Goal: Entertainment & Leisure: Browse casually

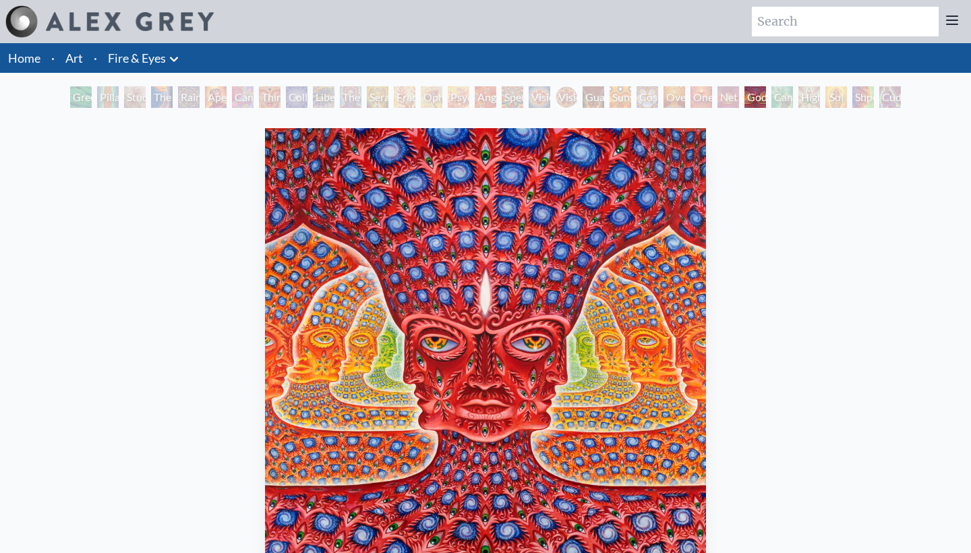
click at [69, 61] on link "Art" at bounding box center [74, 58] width 18 height 19
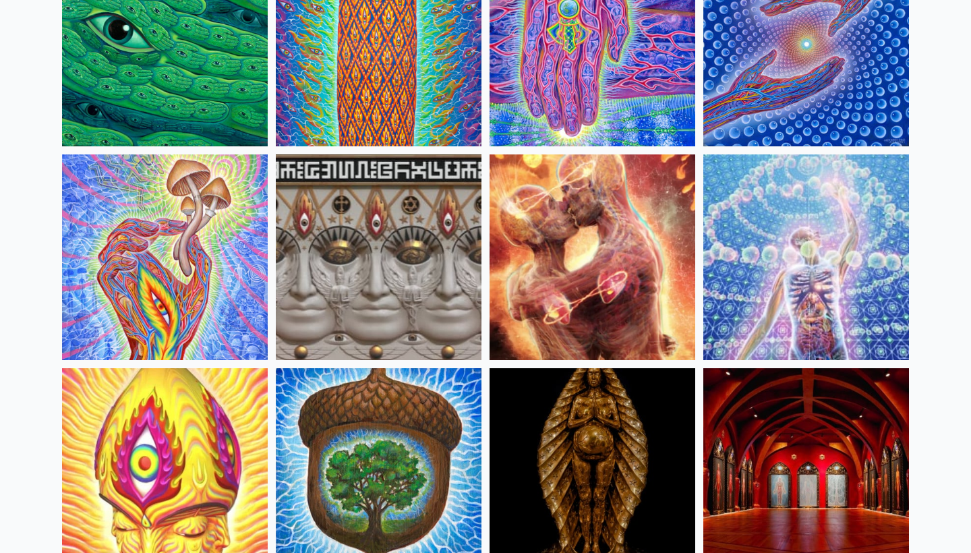
scroll to position [216, 0]
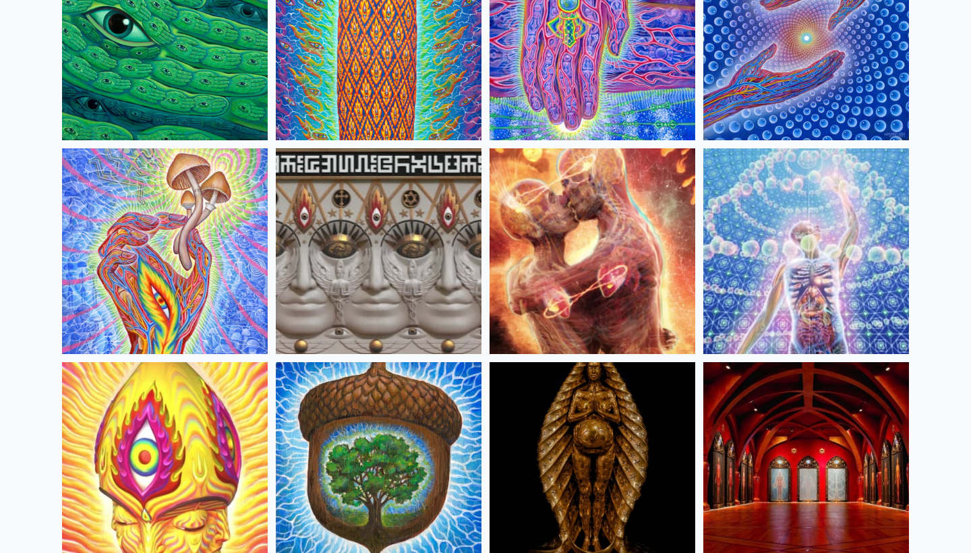
click at [182, 238] on img at bounding box center [165, 251] width 206 height 206
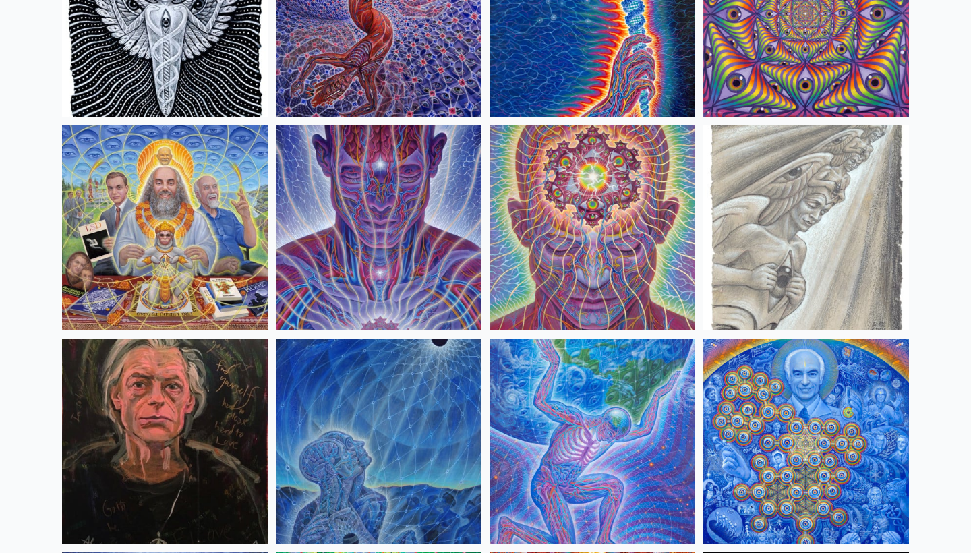
scroll to position [1508, 0]
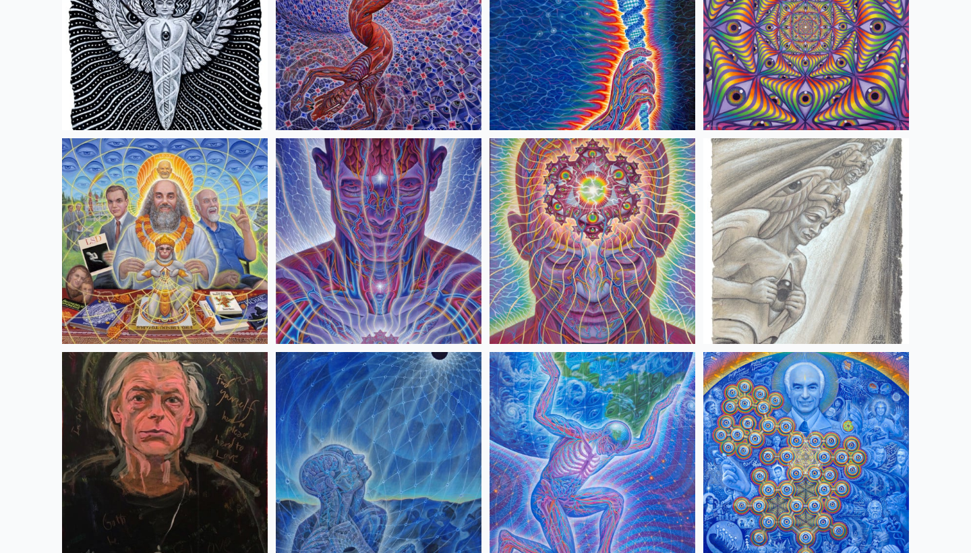
click at [613, 228] on img at bounding box center [592, 241] width 206 height 206
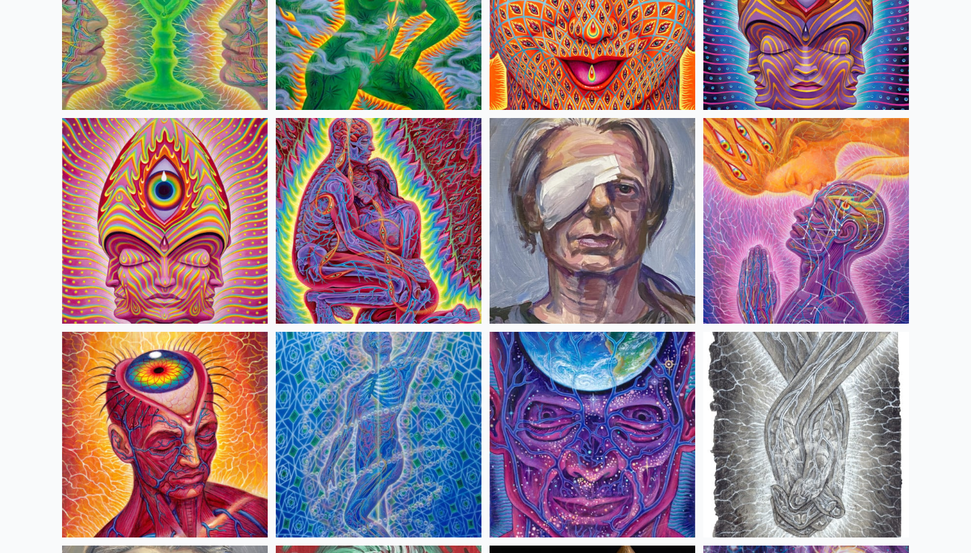
scroll to position [2822, 0]
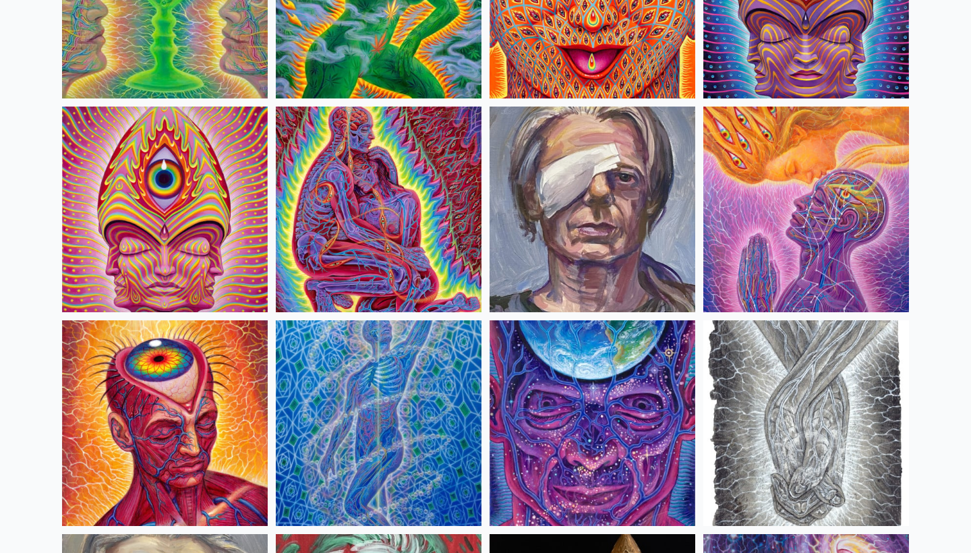
click at [809, 240] on img at bounding box center [806, 210] width 206 height 206
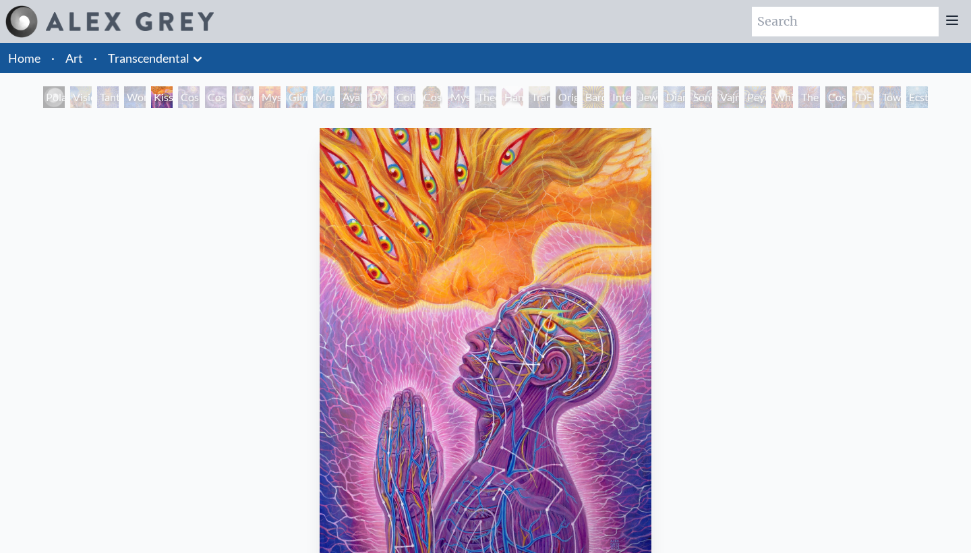
click at [197, 57] on icon at bounding box center [197, 59] width 16 height 16
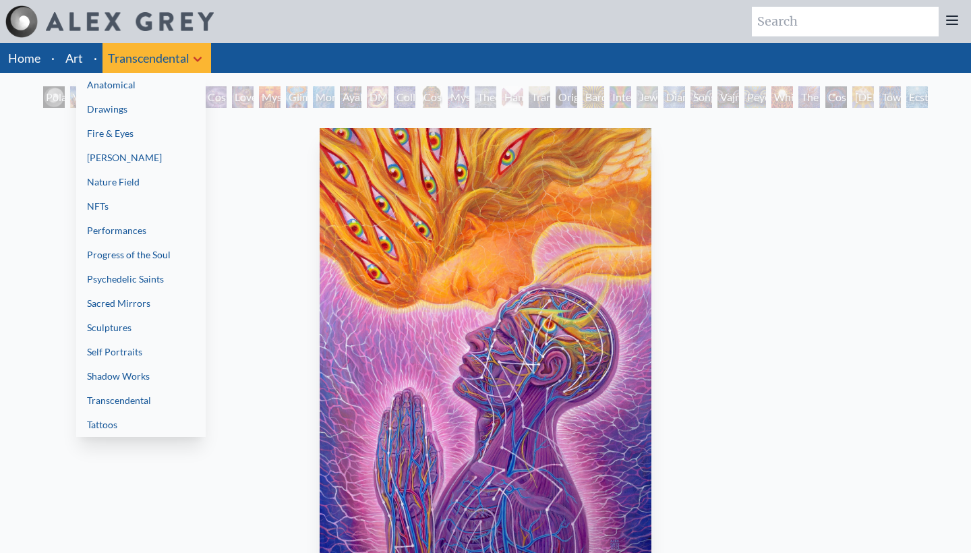
click at [197, 57] on div at bounding box center [485, 276] width 971 height 553
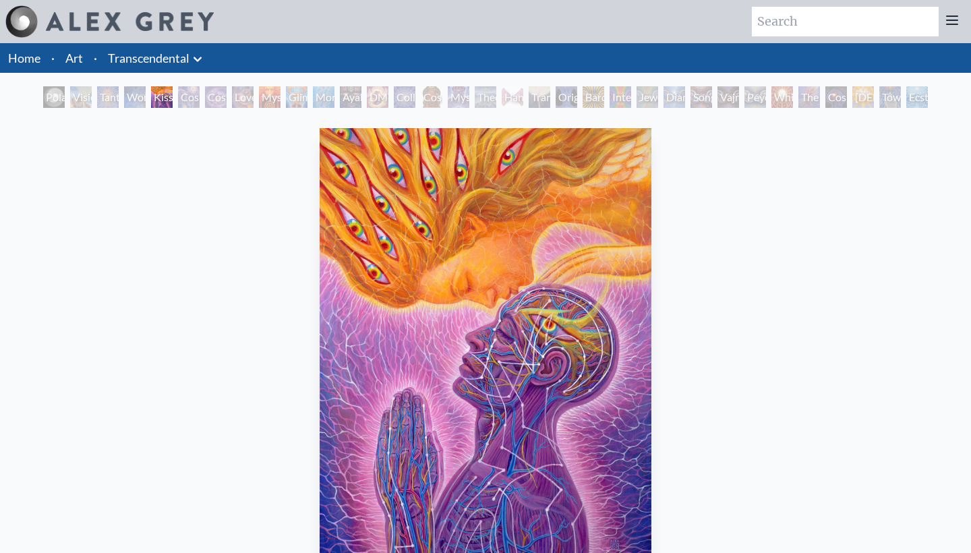
click at [28, 52] on link "Home" at bounding box center [24, 58] width 32 height 15
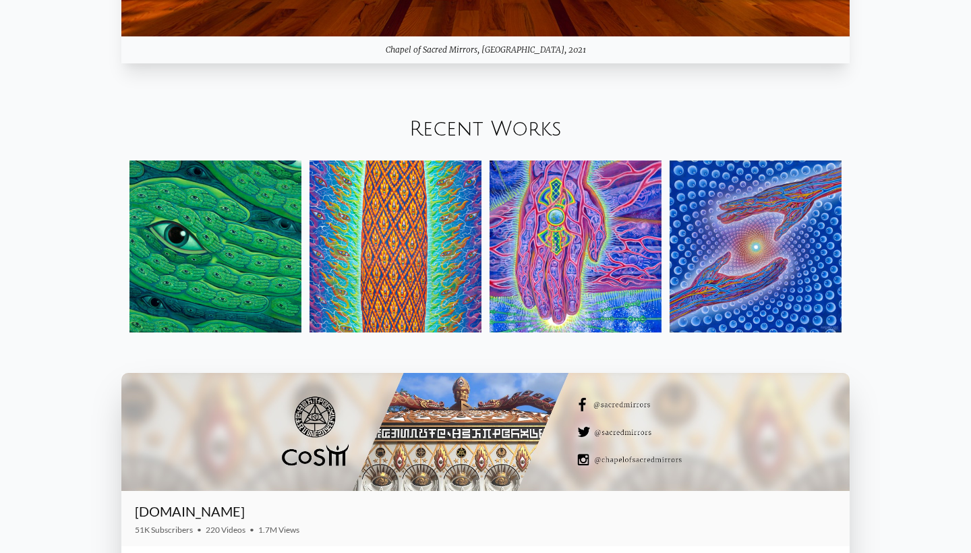
scroll to position [1612, 0]
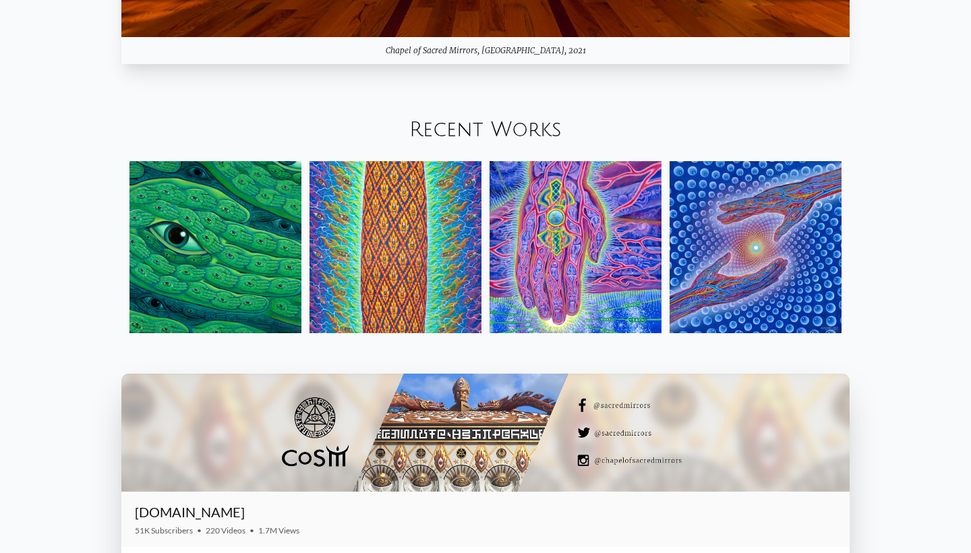
click at [777, 211] on img at bounding box center [755, 247] width 172 height 172
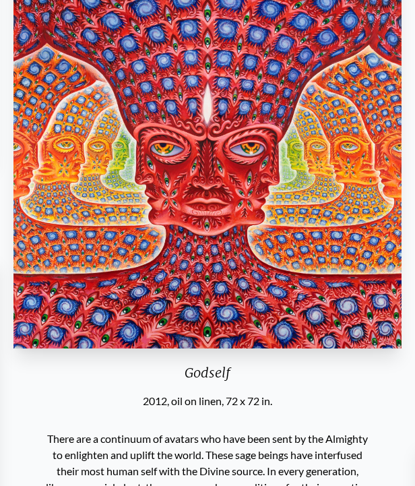
scroll to position [138, 0]
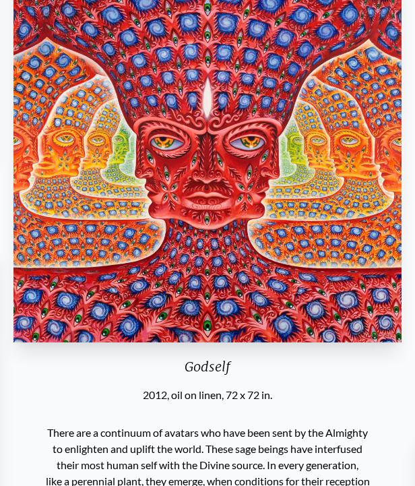
drag, startPoint x: 496, startPoint y: 224, endPoint x: 182, endPoint y: 4, distance: 383.7
click at [67, 389] on div "Godself 2012, oil on linen, 72 x 72 in." at bounding box center [207, 175] width 398 height 455
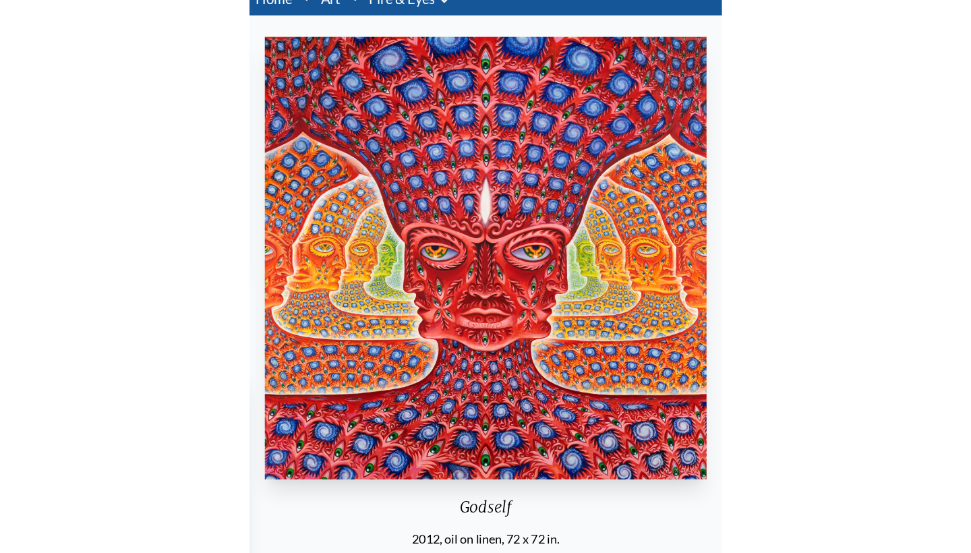
scroll to position [61, 0]
